Goal: Information Seeking & Learning: Understand process/instructions

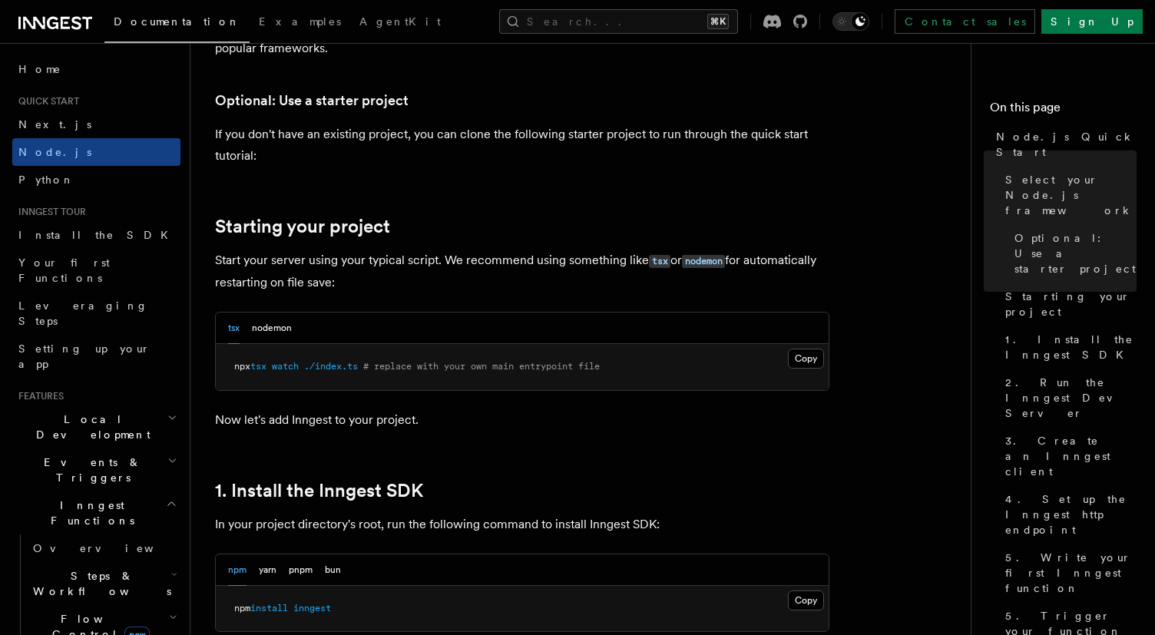
scroll to position [610, 0]
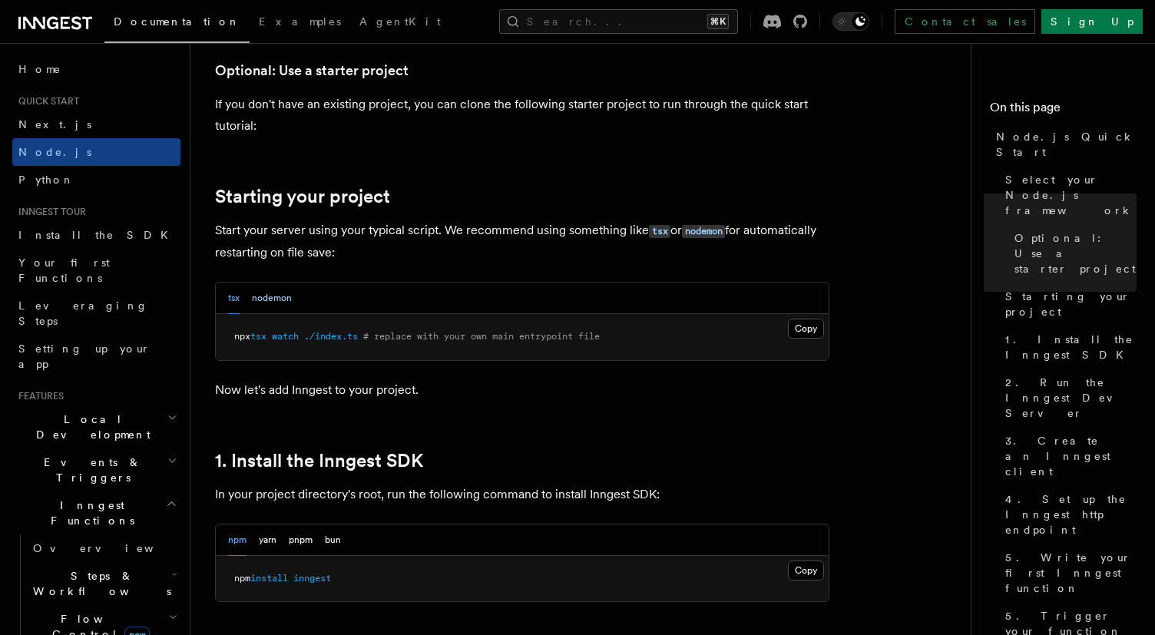
click at [283, 305] on button "nodemon" at bounding box center [272, 298] width 40 height 31
click at [221, 303] on div "tsx nodemon" at bounding box center [522, 298] width 613 height 31
click at [228, 303] on button "tsx" at bounding box center [234, 298] width 12 height 31
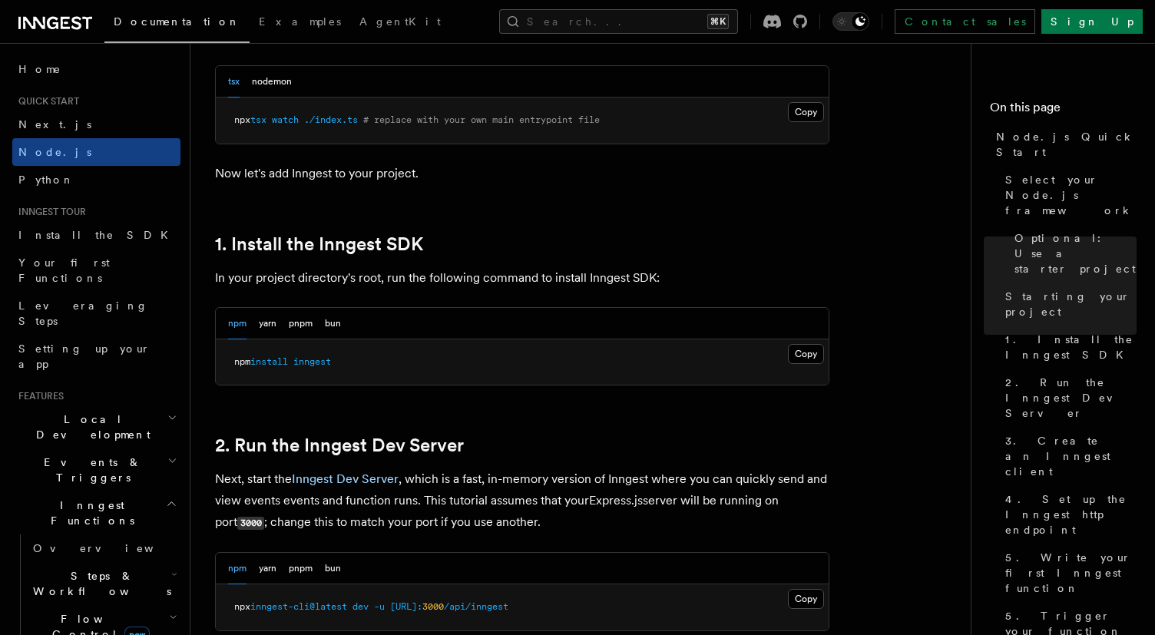
scroll to position [853, 0]
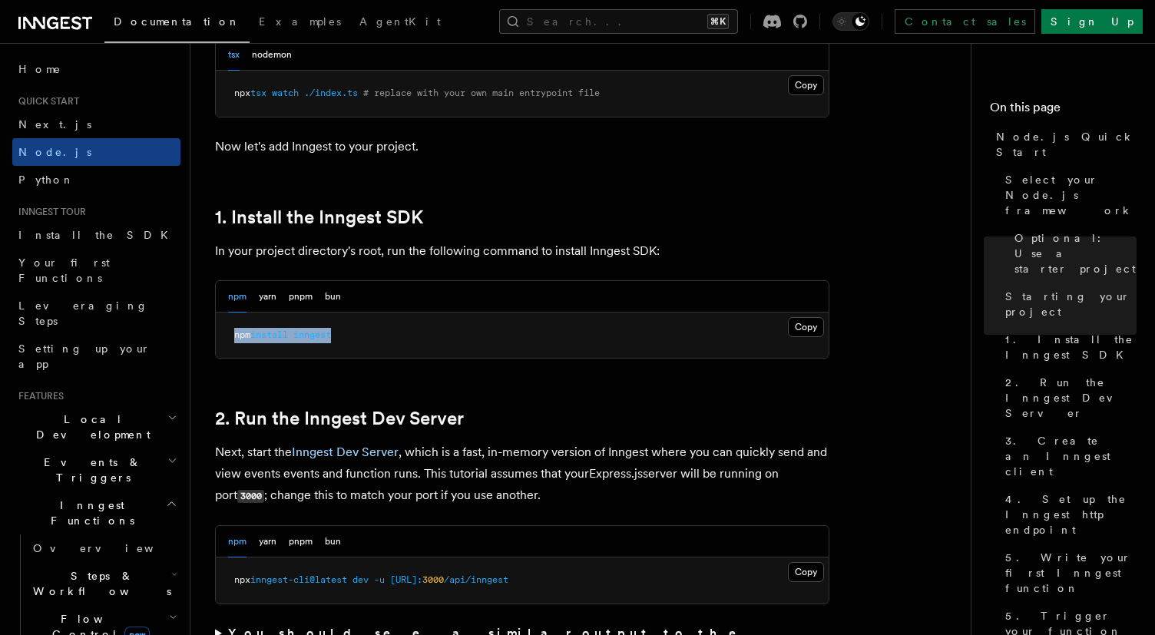
drag, startPoint x: 346, startPoint y: 333, endPoint x: 230, endPoint y: 336, distance: 115.3
click at [230, 336] on pre "npm install inngest" at bounding box center [522, 336] width 613 height 46
copy span "npm install inngest"
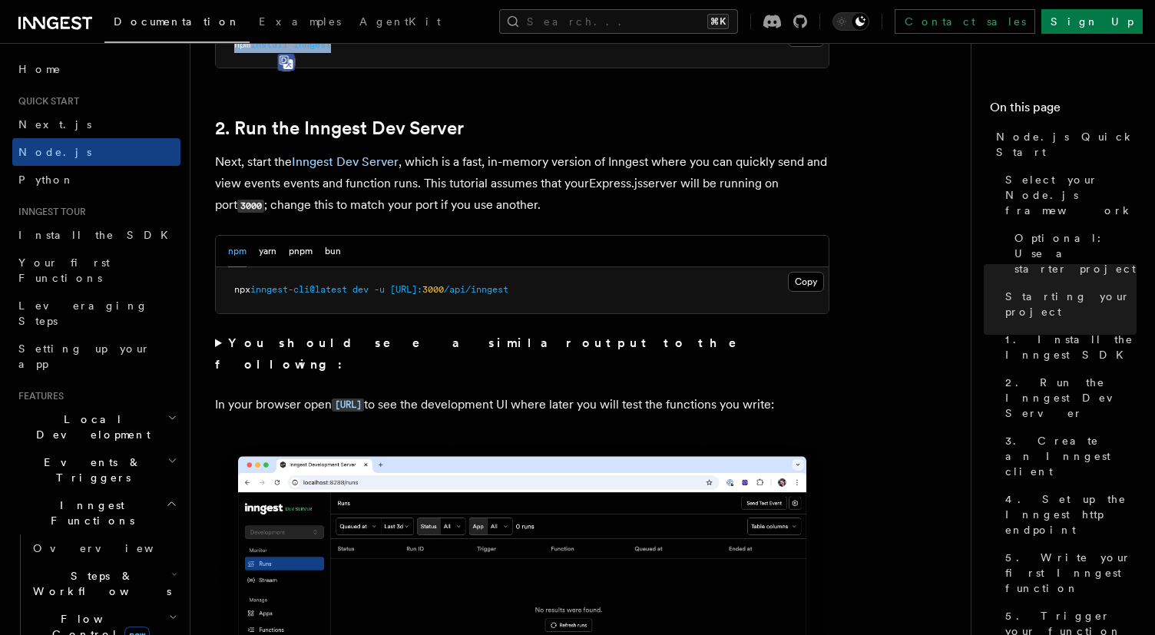
scroll to position [1140, 0]
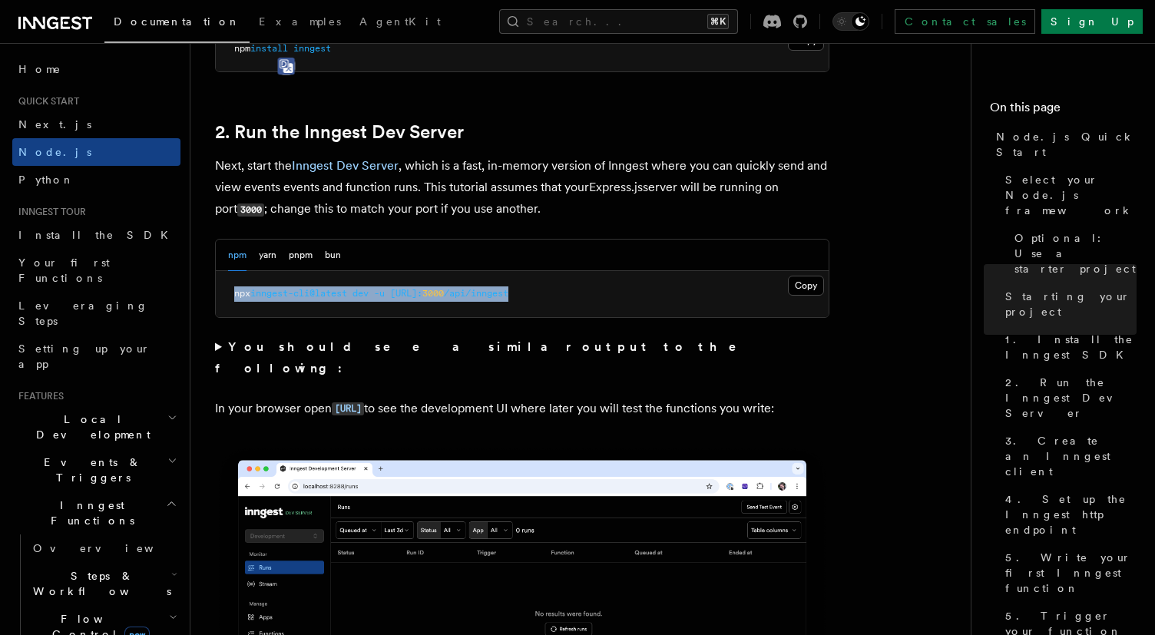
drag, startPoint x: 228, startPoint y: 301, endPoint x: 611, endPoint y: 297, distance: 382.5
click at [611, 297] on pre "npx inngest-cli@latest dev -u [URL]: 3000 /api/inngest" at bounding box center [522, 294] width 613 height 46
copy span "npx inngest-cli@latest dev -u [URL]: 3000 /api/inngest"
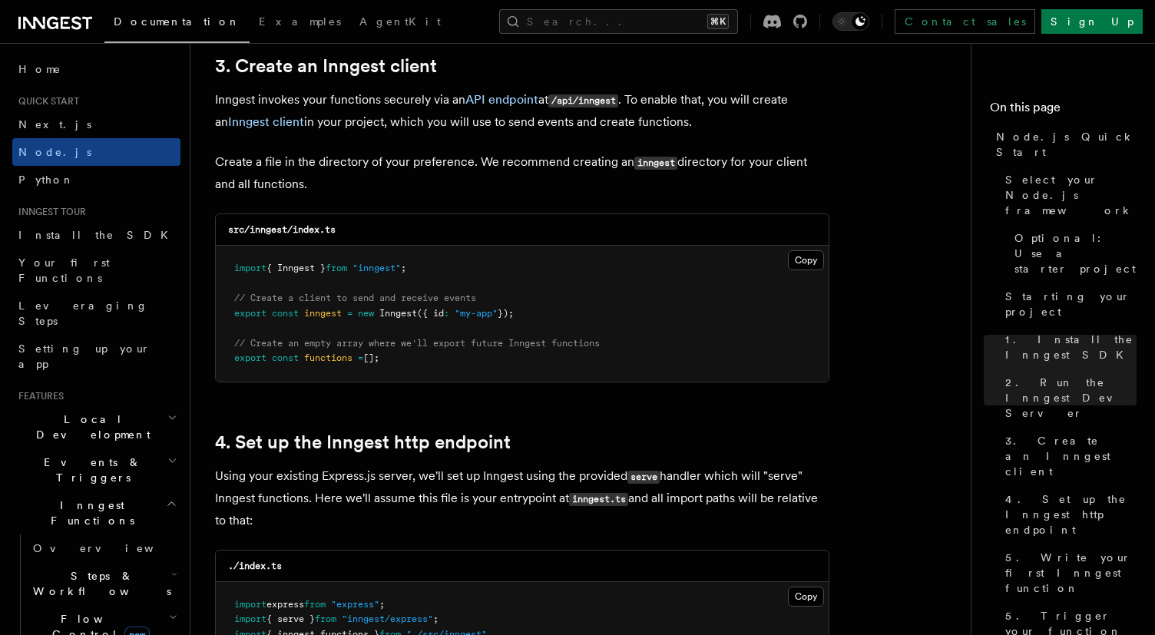
scroll to position [2027, 0]
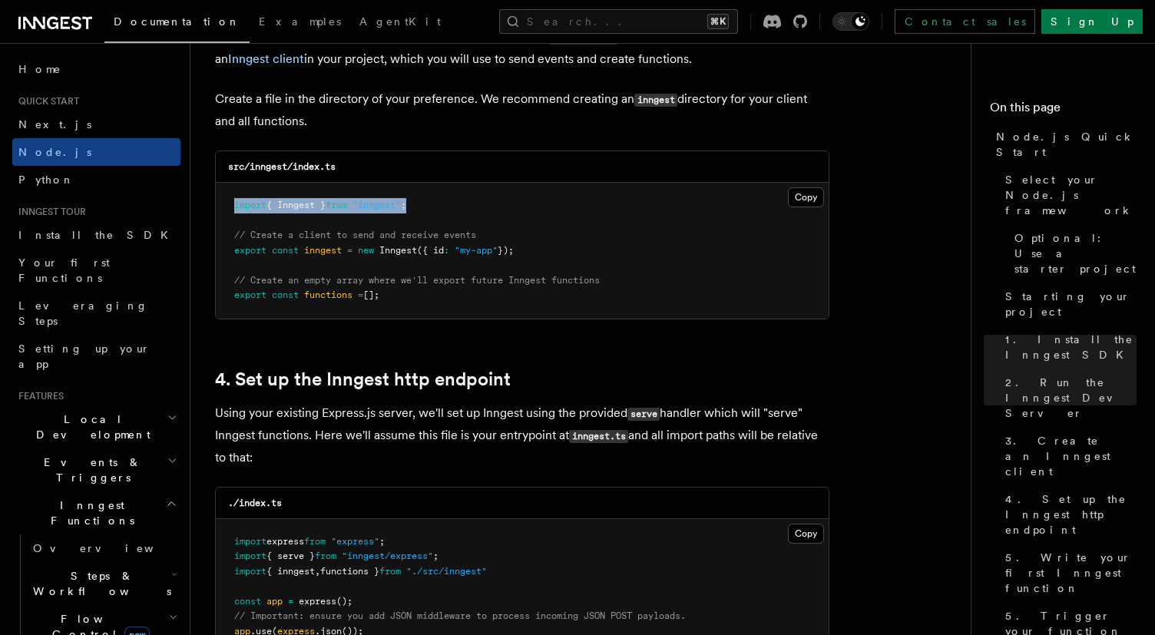
drag, startPoint x: 433, startPoint y: 202, endPoint x: 233, endPoint y: 202, distance: 200.4
click at [233, 202] on pre "import { Inngest } from "inngest" ; // Create a client to send and receive even…" at bounding box center [522, 251] width 613 height 136
copy span "import { Inngest } from "inngest" ;"
click at [551, 217] on pre "import { Inngest } from "inngest" ; // Create a client to send and receive even…" at bounding box center [522, 251] width 613 height 136
click at [804, 204] on button "Copy Copied" at bounding box center [806, 197] width 36 height 20
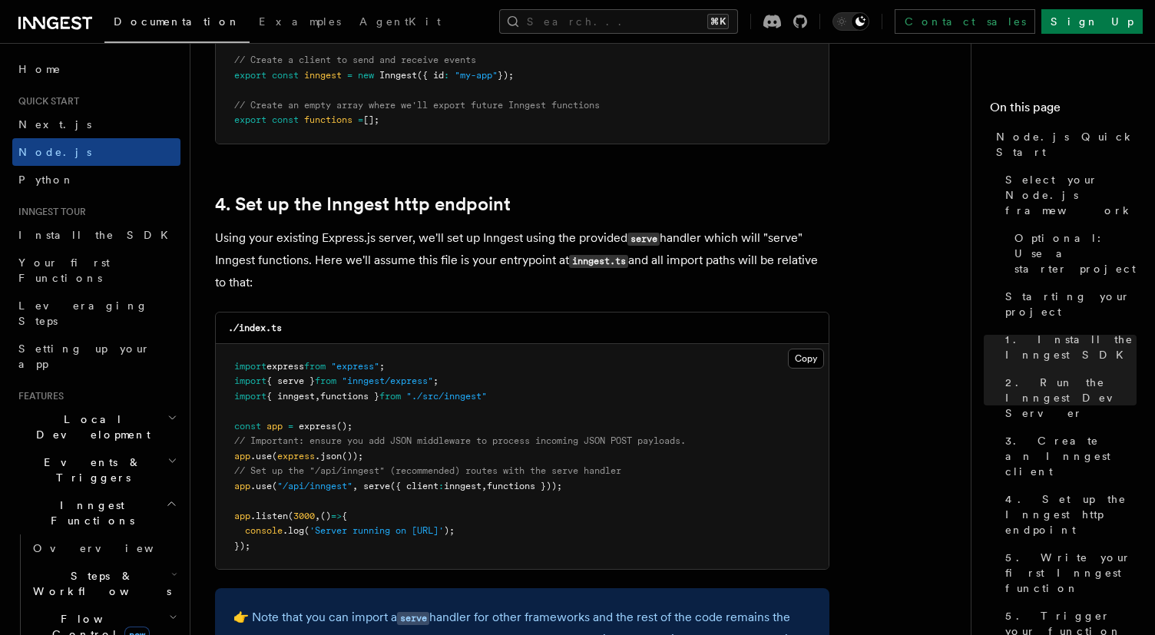
scroll to position [2212, 0]
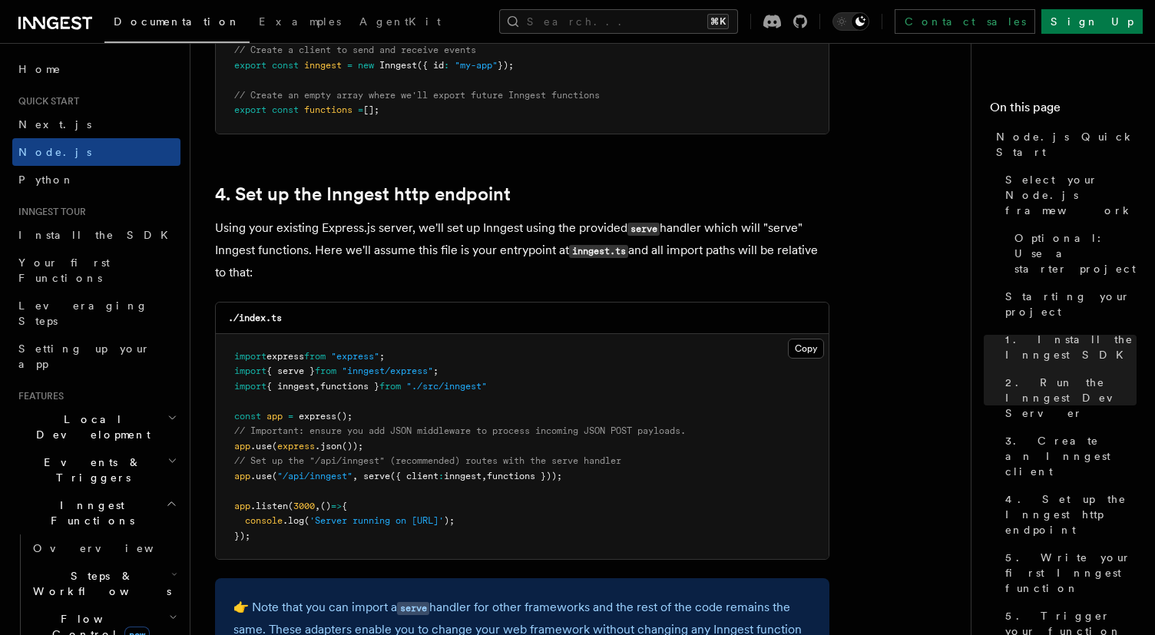
drag, startPoint x: 594, startPoint y: 479, endPoint x: 225, endPoint y: 481, distance: 368.6
click at [225, 481] on pre "import express from "express" ; import { serve } from "inngest/express" ; impor…" at bounding box center [522, 447] width 613 height 226
copy span "app .use ( "/api/inngest" , serve ({ client : inngest , functions }));"
drag, startPoint x: 513, startPoint y: 389, endPoint x: 229, endPoint y: 389, distance: 284.1
click at [229, 389] on pre "import express from "express" ; import { serve } from "inngest/express" ; impor…" at bounding box center [522, 447] width 613 height 226
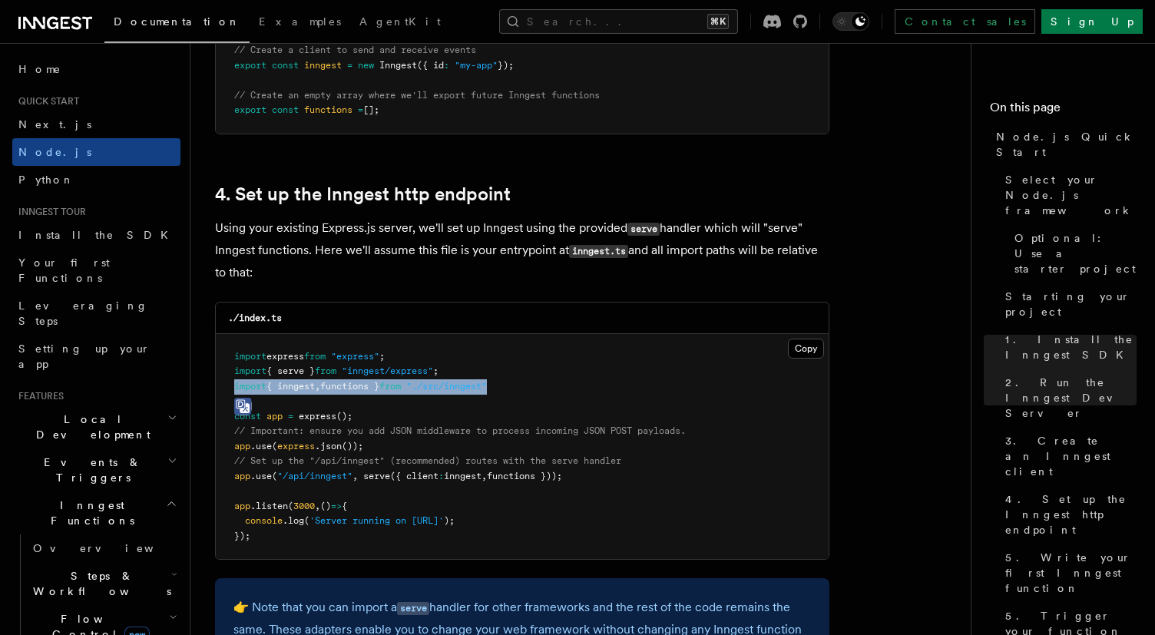
copy span "import { inngest , functions } from "./src/inngest""
click at [487, 392] on span ""./src/inngest"" at bounding box center [446, 386] width 81 height 11
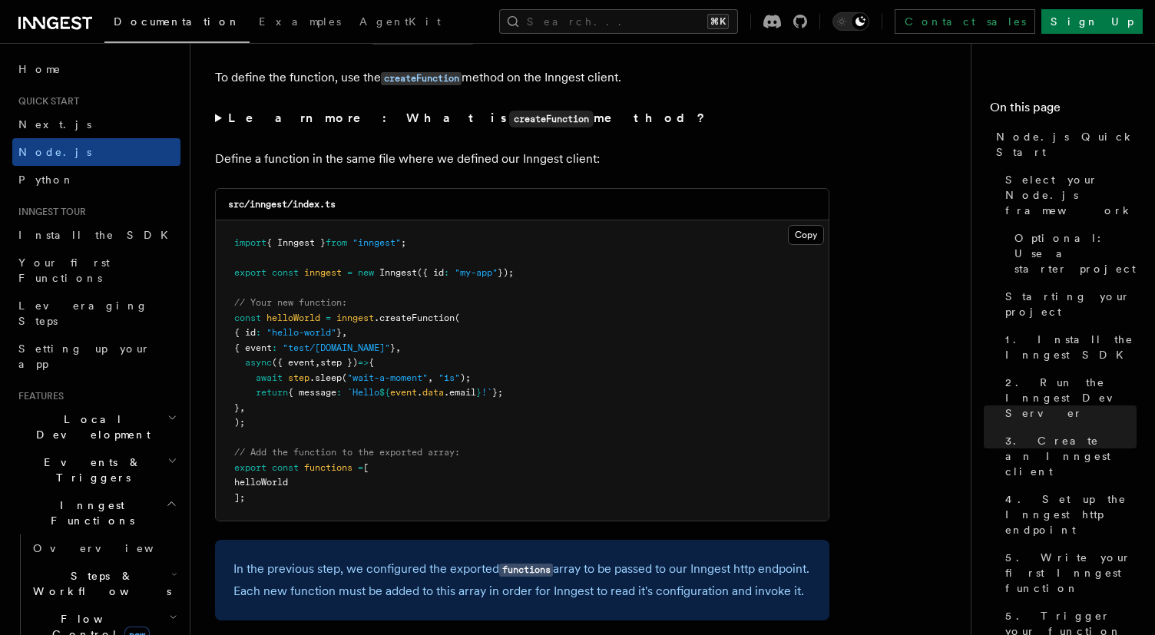
scroll to position [2974, 0]
